Goal: Check status: Check status

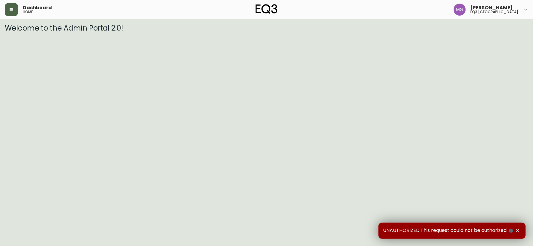
click at [11, 12] on button "button" at bounding box center [11, 9] width 13 height 13
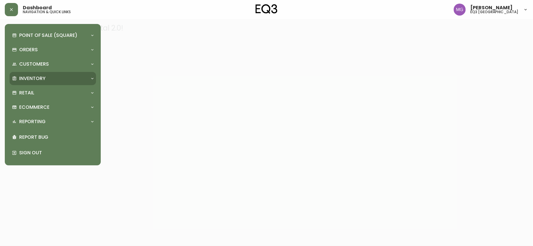
click at [28, 81] on p "Inventory" at bounding box center [32, 78] width 26 height 7
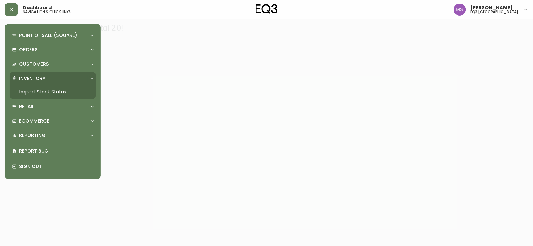
click at [30, 93] on link "Import Stock Status" at bounding box center [53, 92] width 86 height 14
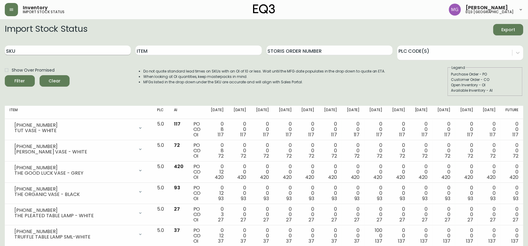
click at [73, 52] on input "SKU" at bounding box center [68, 51] width 126 height 10
paste input "[PHONE_NUMBER]"
click at [5, 75] on button "Filter" at bounding box center [20, 80] width 30 height 11
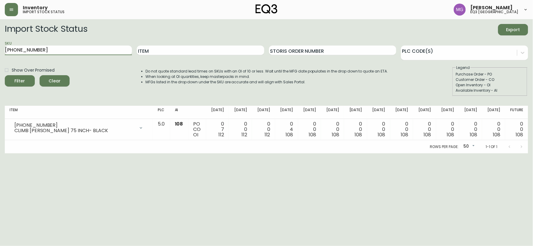
drag, startPoint x: 56, startPoint y: 49, endPoint x: 0, endPoint y: 54, distance: 56.3
click at [0, 52] on main "Import Stock Status Export SKU [PHONE_NUMBER] Item Storis Order Number PLC Code…" at bounding box center [266, 86] width 533 height 134
click at [5, 75] on button "Filter" at bounding box center [20, 80] width 30 height 11
drag, startPoint x: 46, startPoint y: 50, endPoint x: 0, endPoint y: 51, distance: 45.6
click at [0, 51] on main "Import Stock Status Export SKU [PHONE_NUMBER] Item Storis Order Number PLC Code…" at bounding box center [266, 86] width 533 height 134
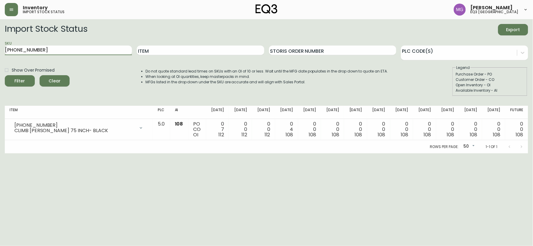
paste input "8"
click at [5, 75] on button "Filter" at bounding box center [20, 80] width 30 height 11
drag, startPoint x: 67, startPoint y: 52, endPoint x: 0, endPoint y: 55, distance: 66.9
click at [0, 55] on main "Import Stock Status Export SKU [PHONE_NUMBER] Item Storis Order Number PLC Code…" at bounding box center [266, 86] width 533 height 134
paste input "1-13"
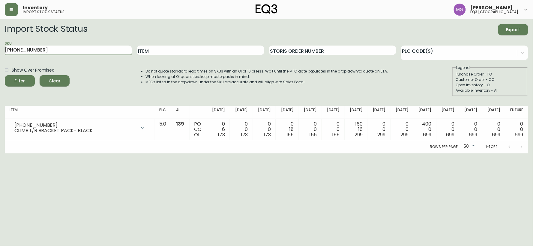
type input "[PHONE_NUMBER]"
click at [5, 75] on button "Filter" at bounding box center [20, 80] width 30 height 11
